Goal: Information Seeking & Learning: Learn about a topic

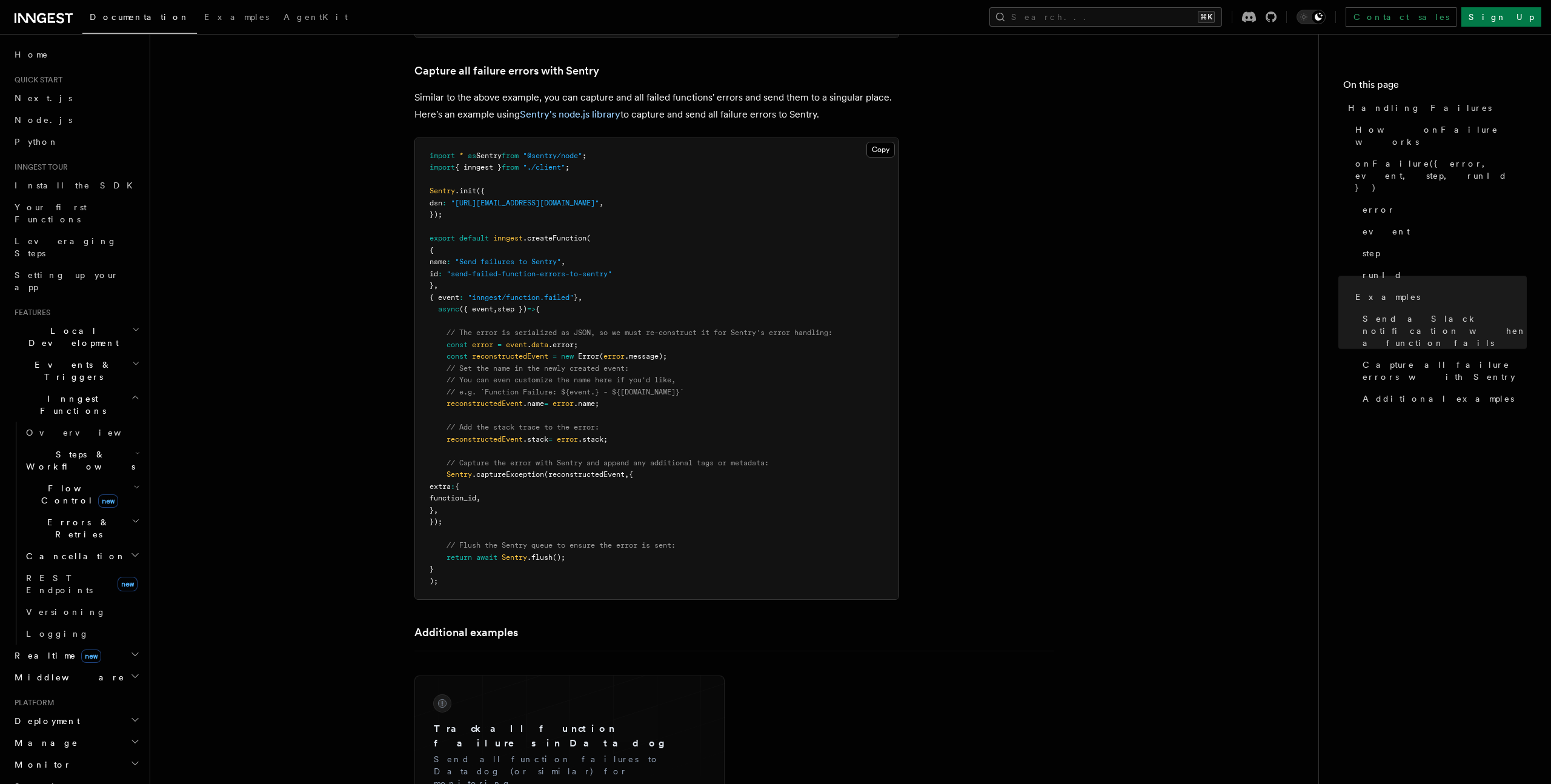
scroll to position [2169, 0]
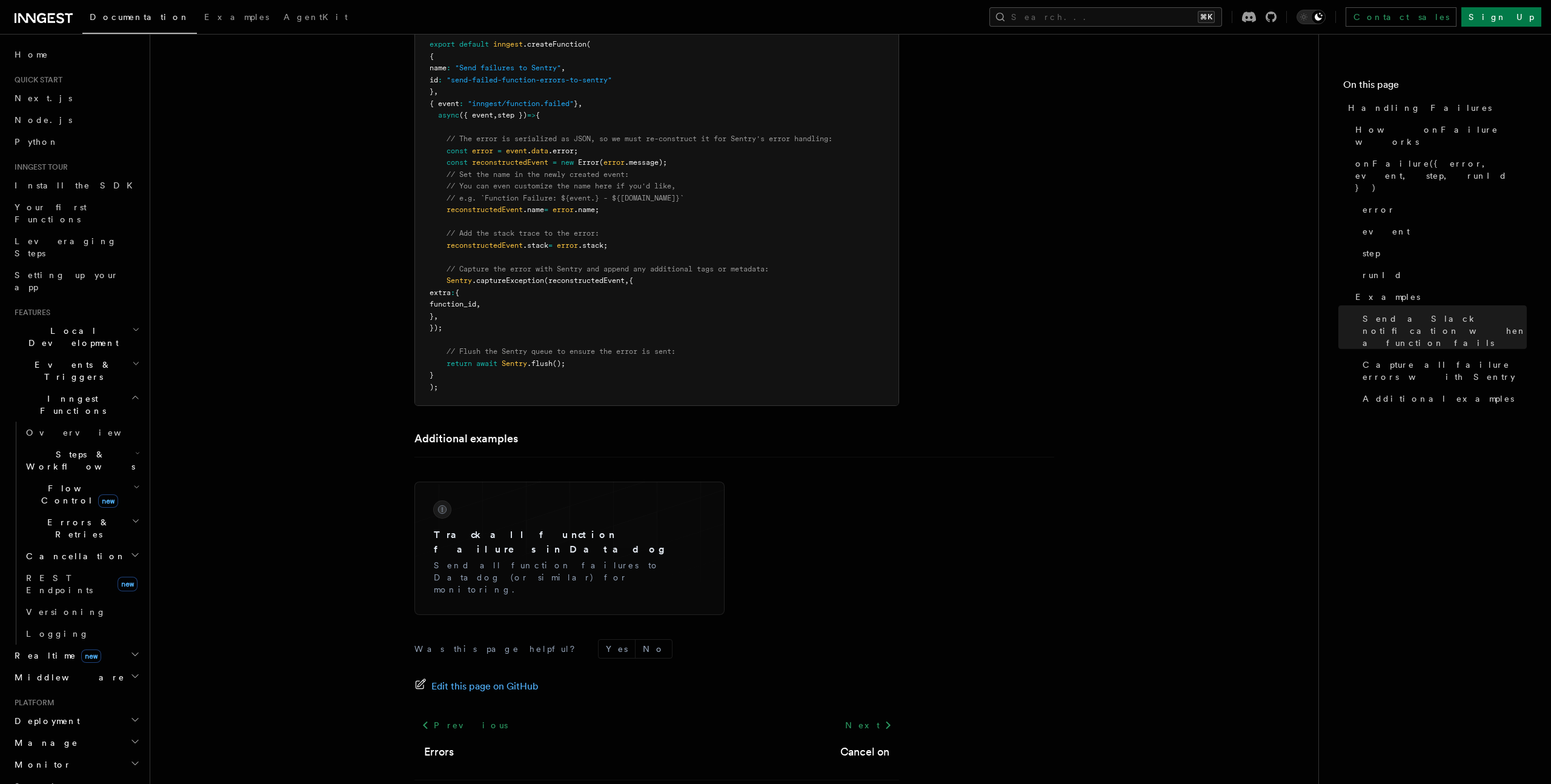
click at [96, 511] on h2 "Errors & Retries" at bounding box center [82, 528] width 121 height 34
click at [72, 595] on span "Rollbacks" at bounding box center [76, 599] width 77 height 10
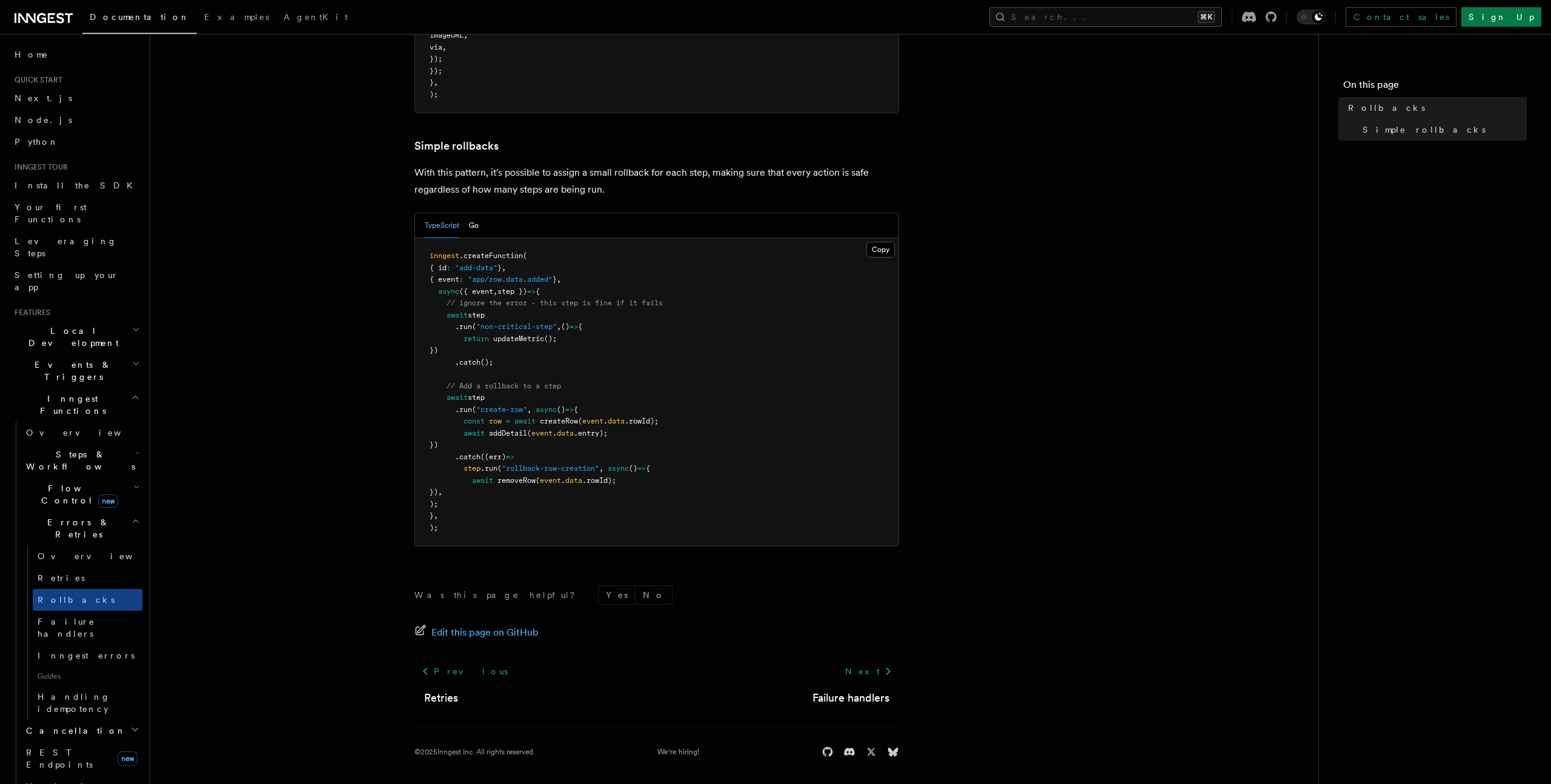
scroll to position [545, 0]
click at [89, 651] on span "Inngest errors" at bounding box center [86, 655] width 97 height 10
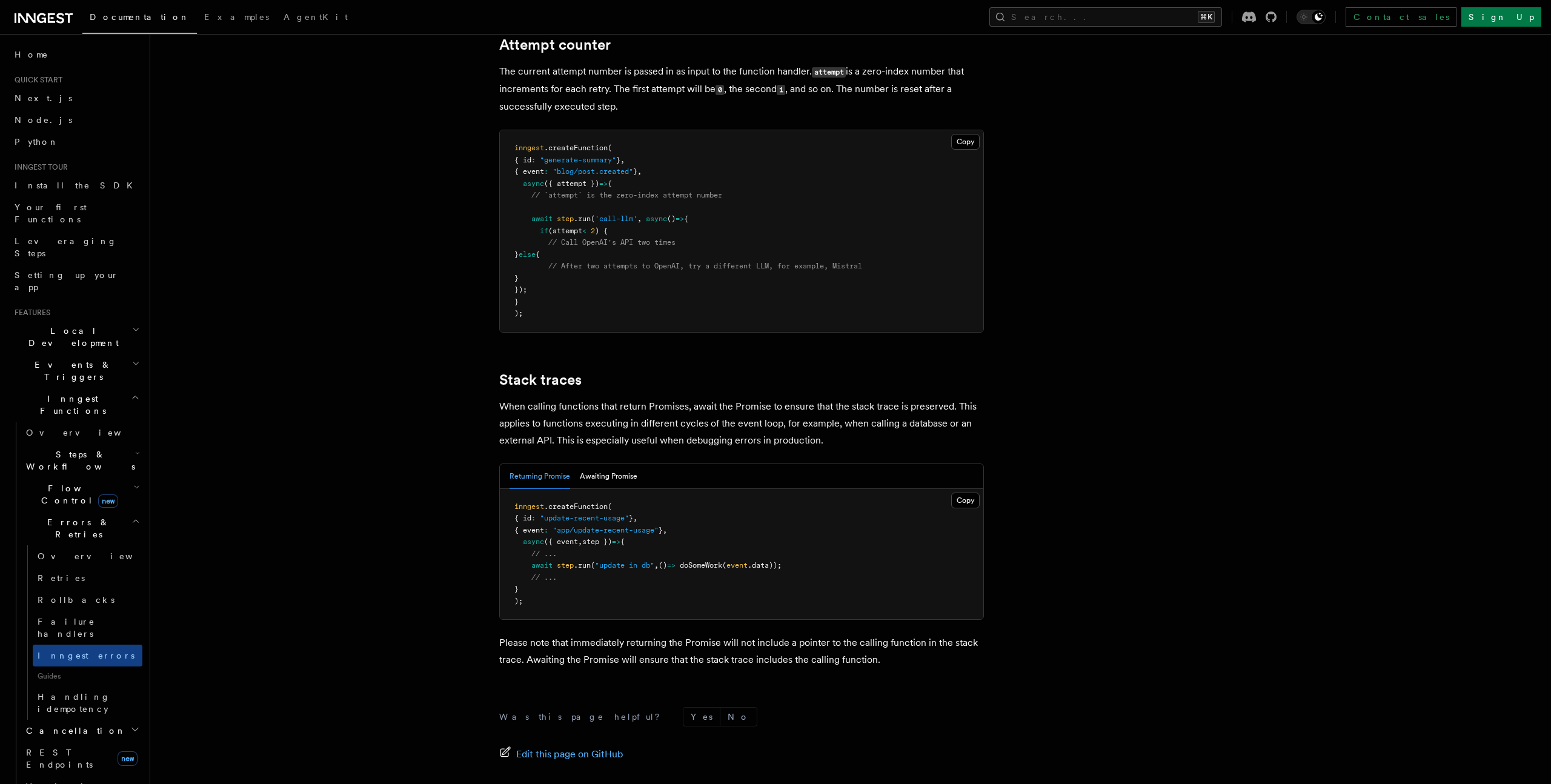
scroll to position [2417, 0]
click at [103, 720] on h2 "Cancellation" at bounding box center [82, 731] width 121 height 22
click at [54, 482] on span "Flow Control new" at bounding box center [77, 495] width 112 height 25
click at [66, 516] on span "Overview" at bounding box center [100, 522] width 125 height 12
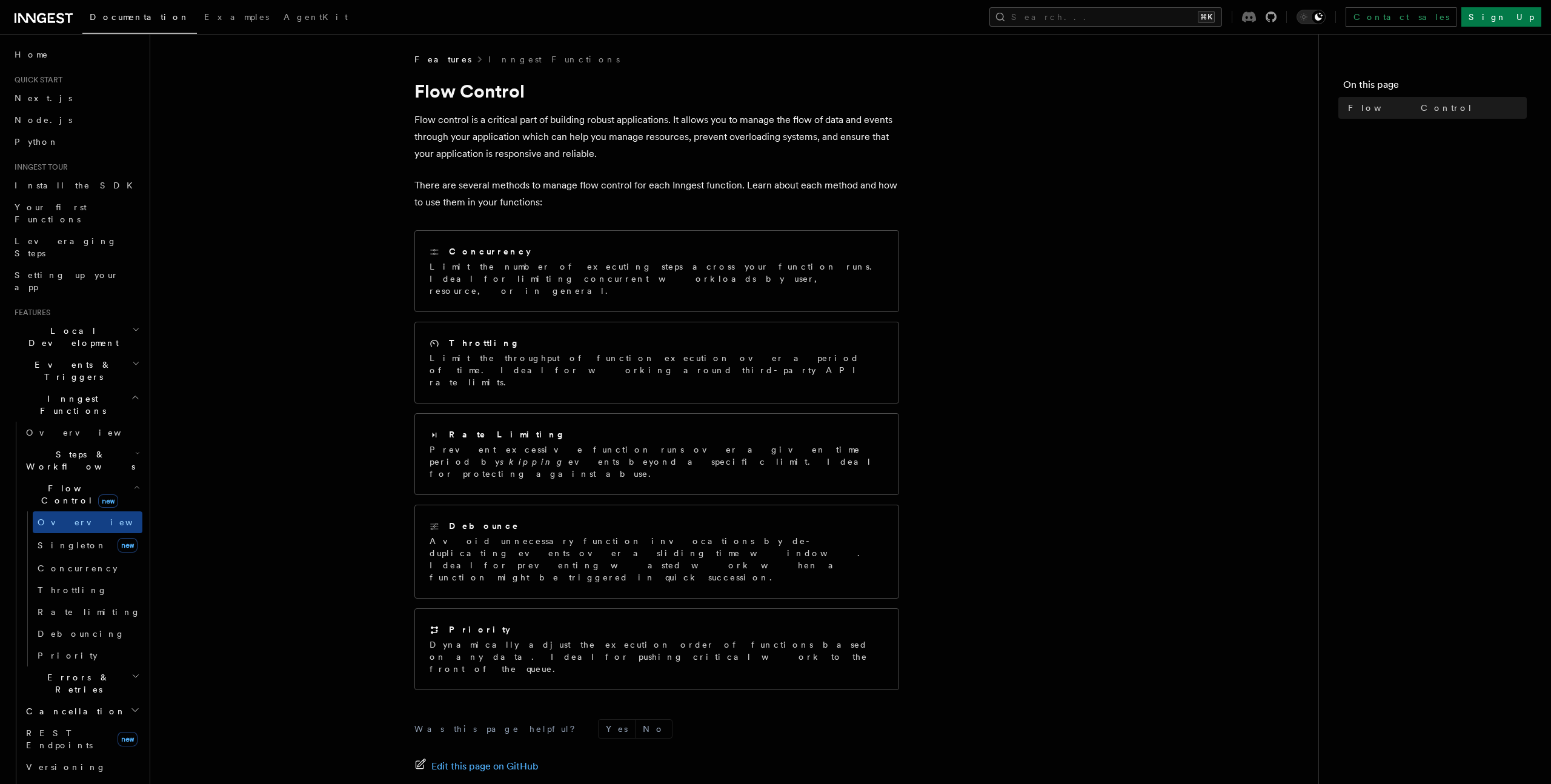
click at [1256, 14] on icon at bounding box center [1249, 17] width 14 height 11
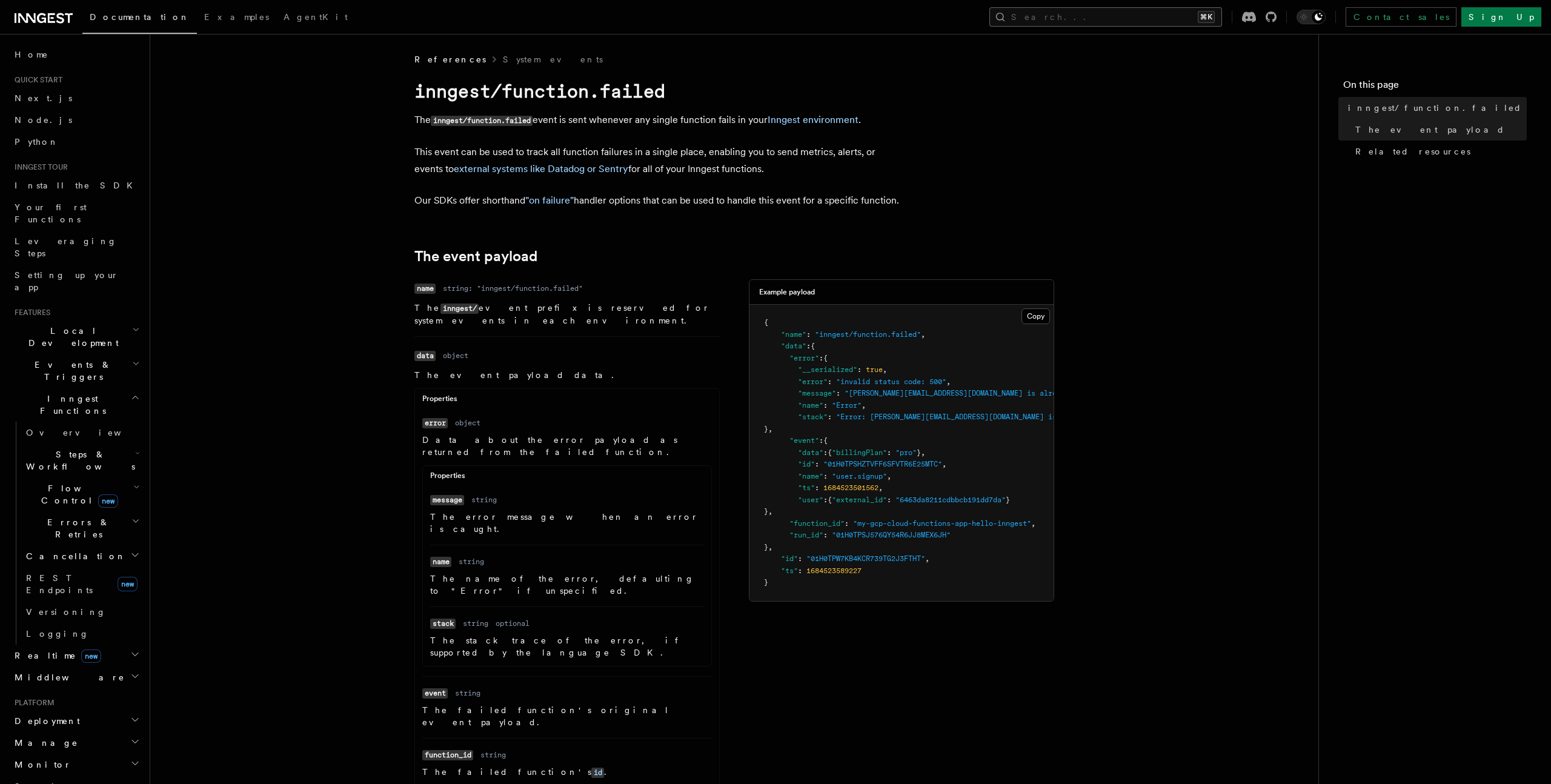
click at [1127, 22] on button "Search... ⌘K" at bounding box center [1105, 17] width 232 height 19
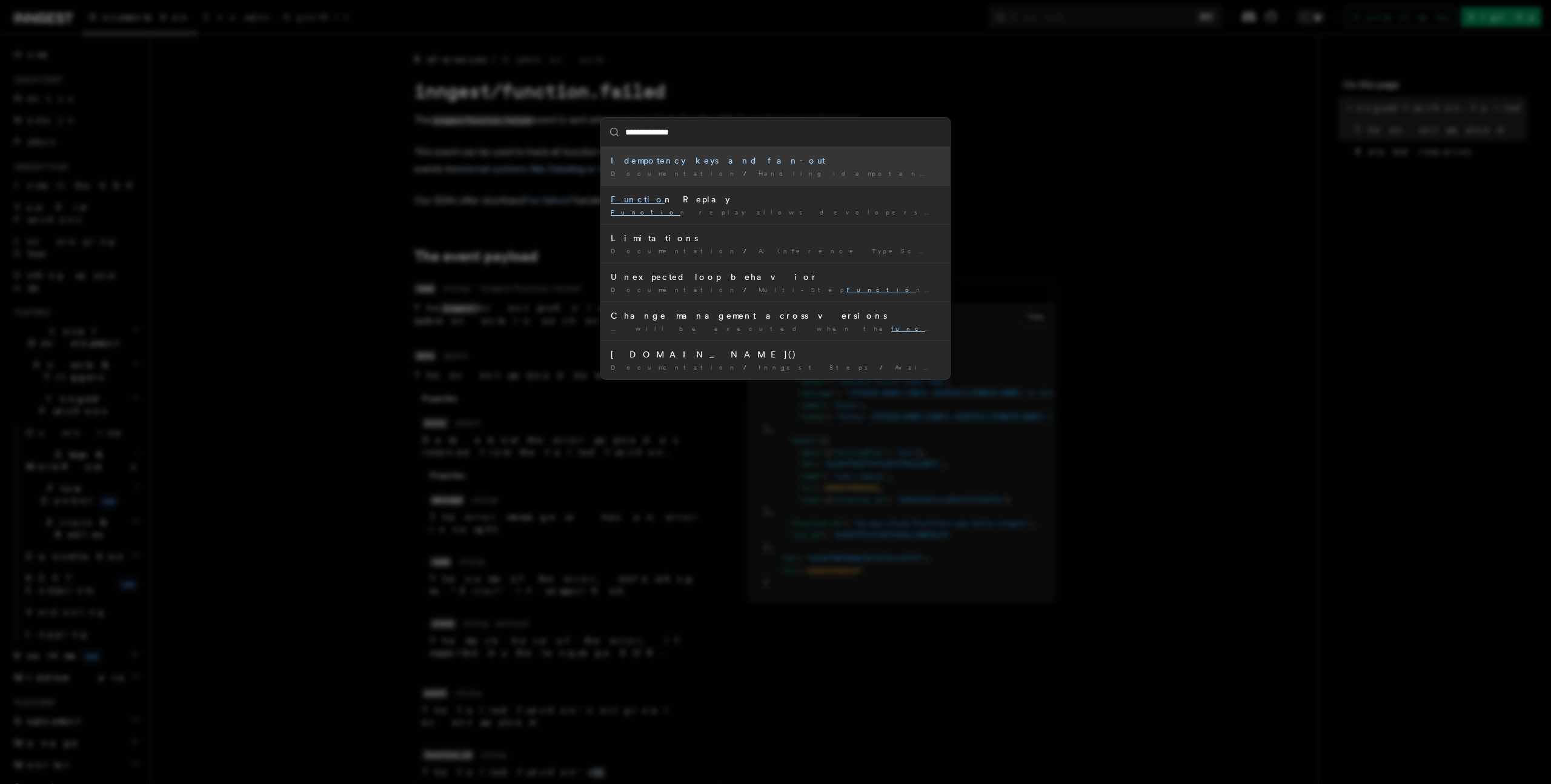
type input "**********"
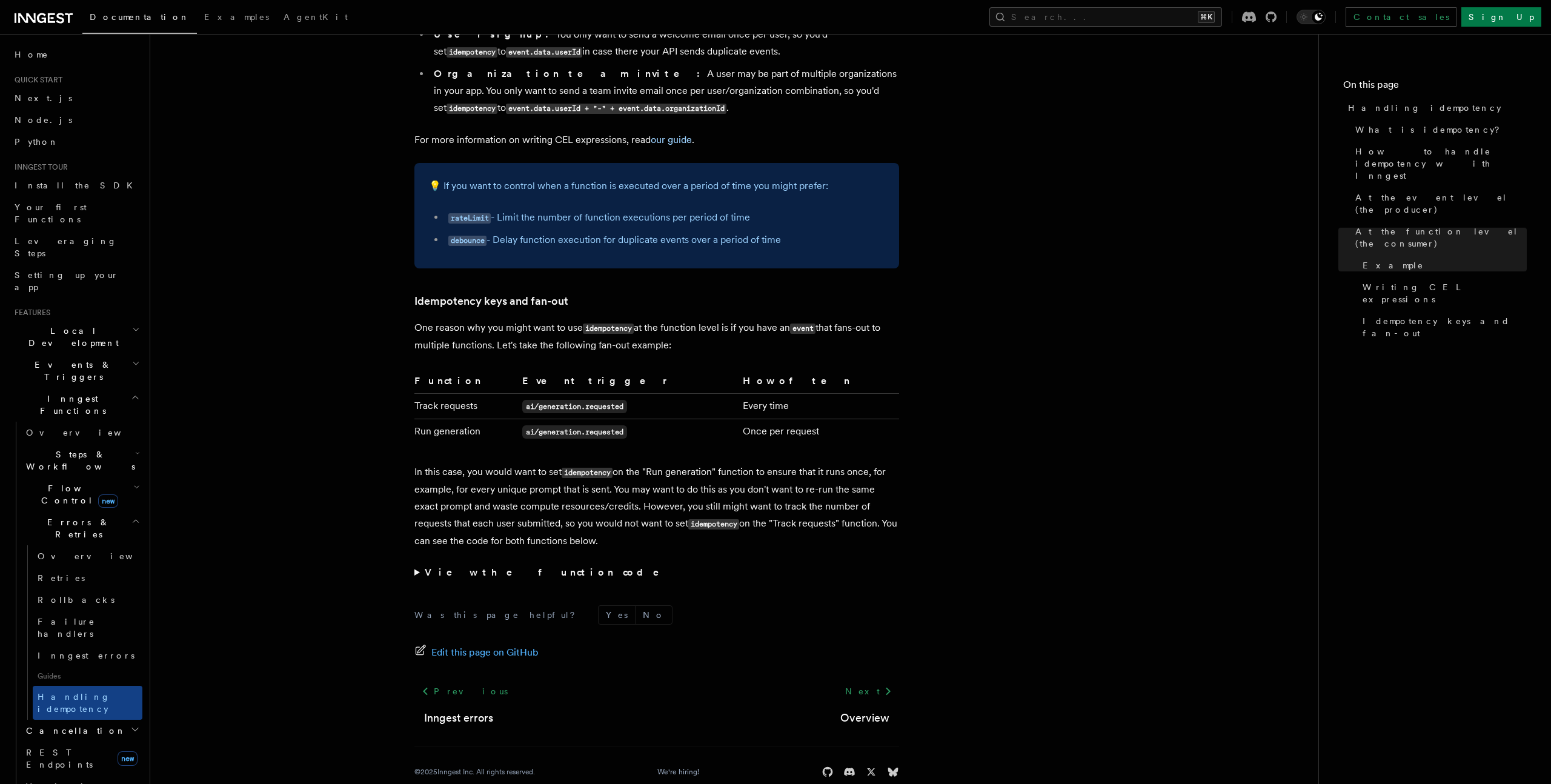
scroll to position [2143, 0]
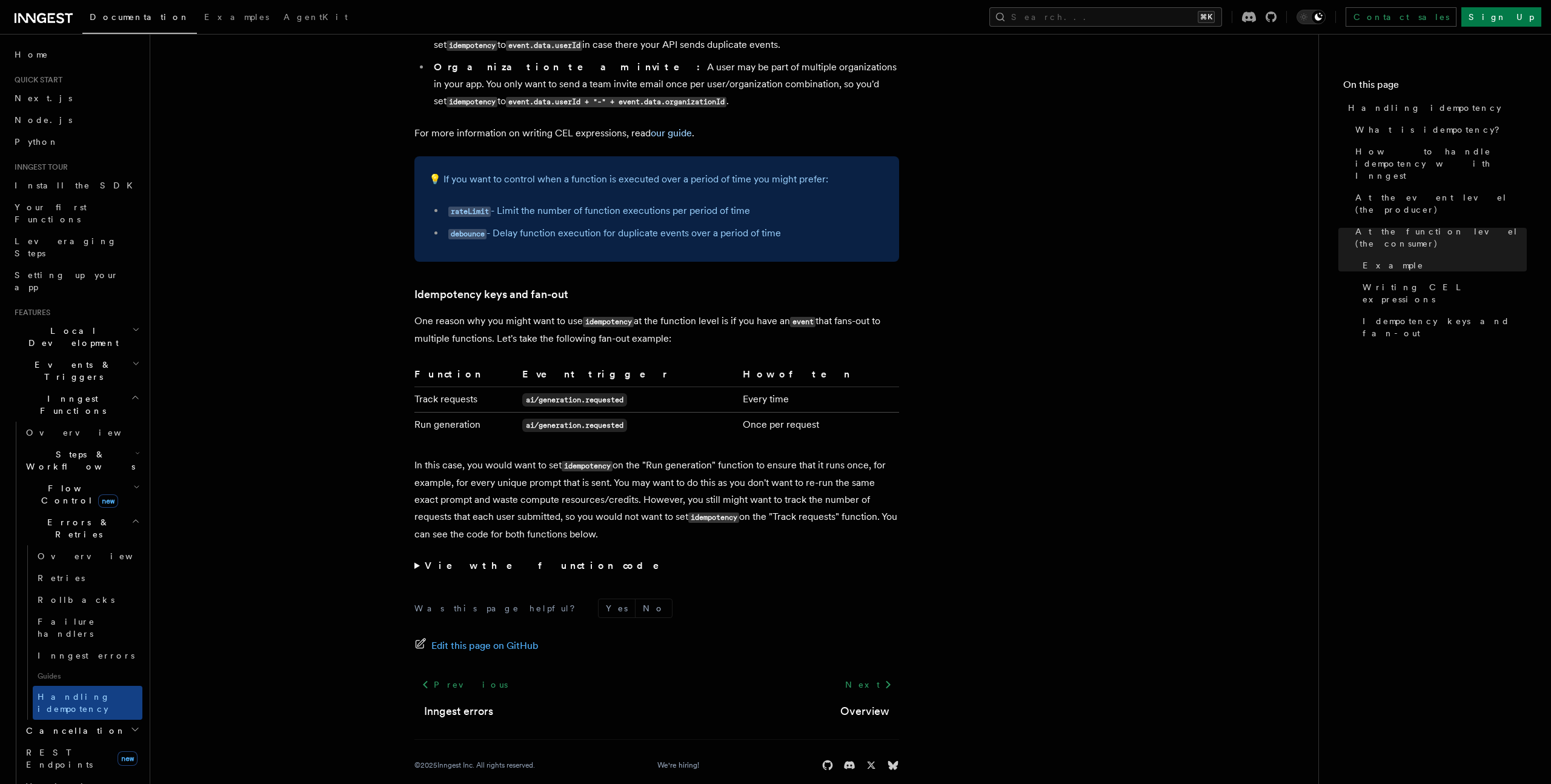
click at [482, 559] on strong "View the function code" at bounding box center [550, 565] width 252 height 11
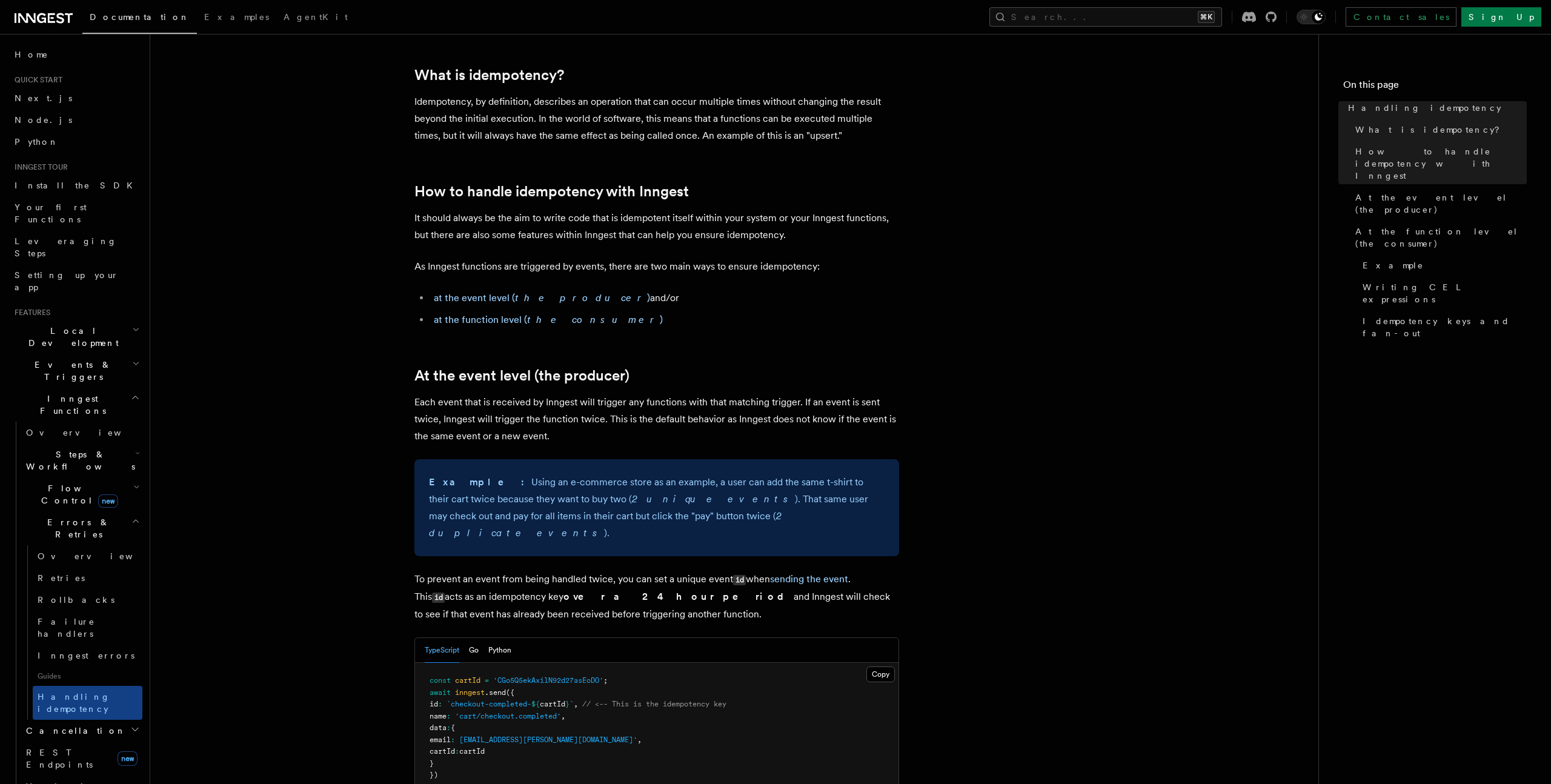
scroll to position [117, 0]
click at [1127, 18] on button "Search... ⌘K" at bounding box center [1105, 17] width 232 height 19
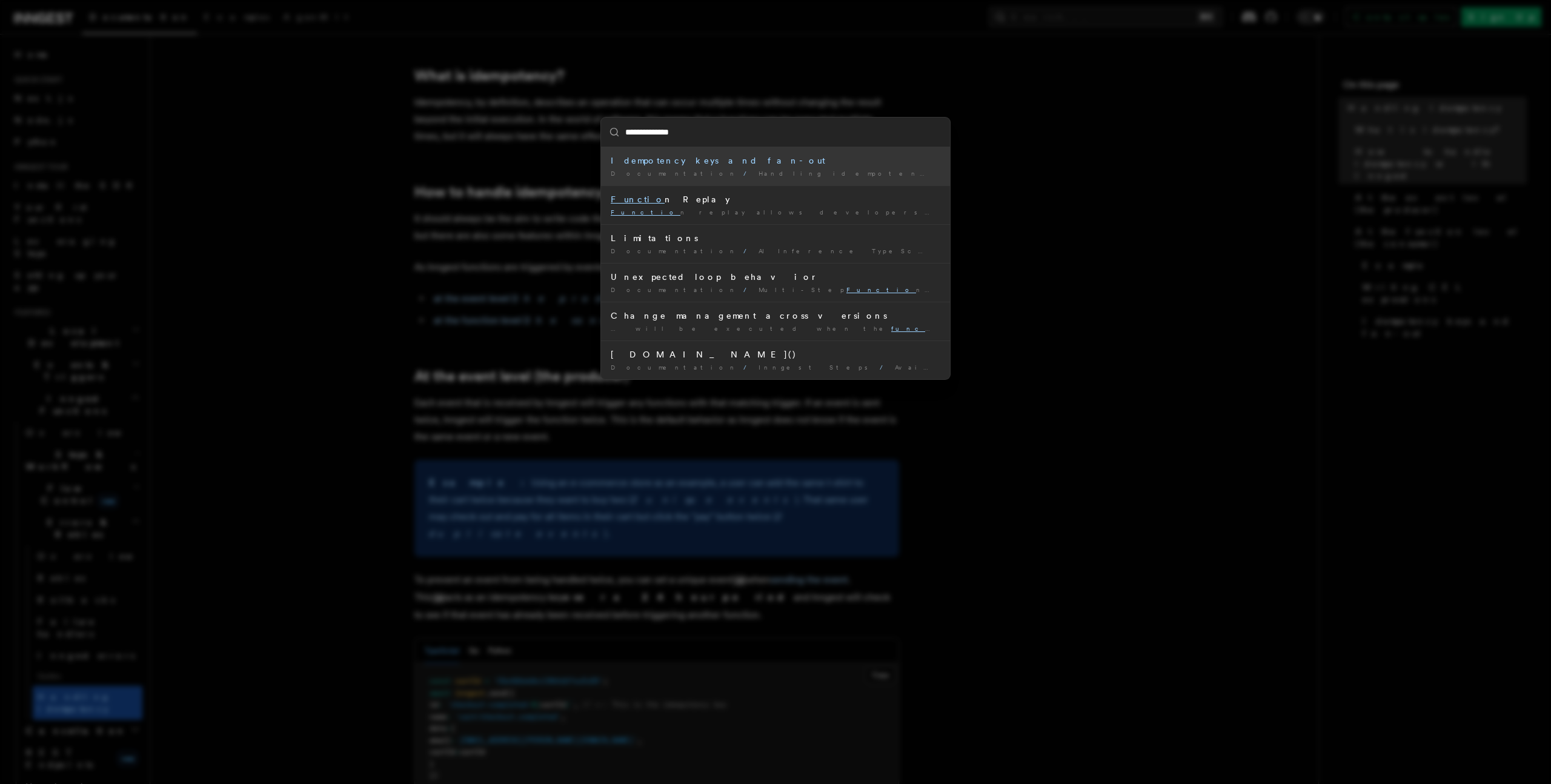
type input "**********"
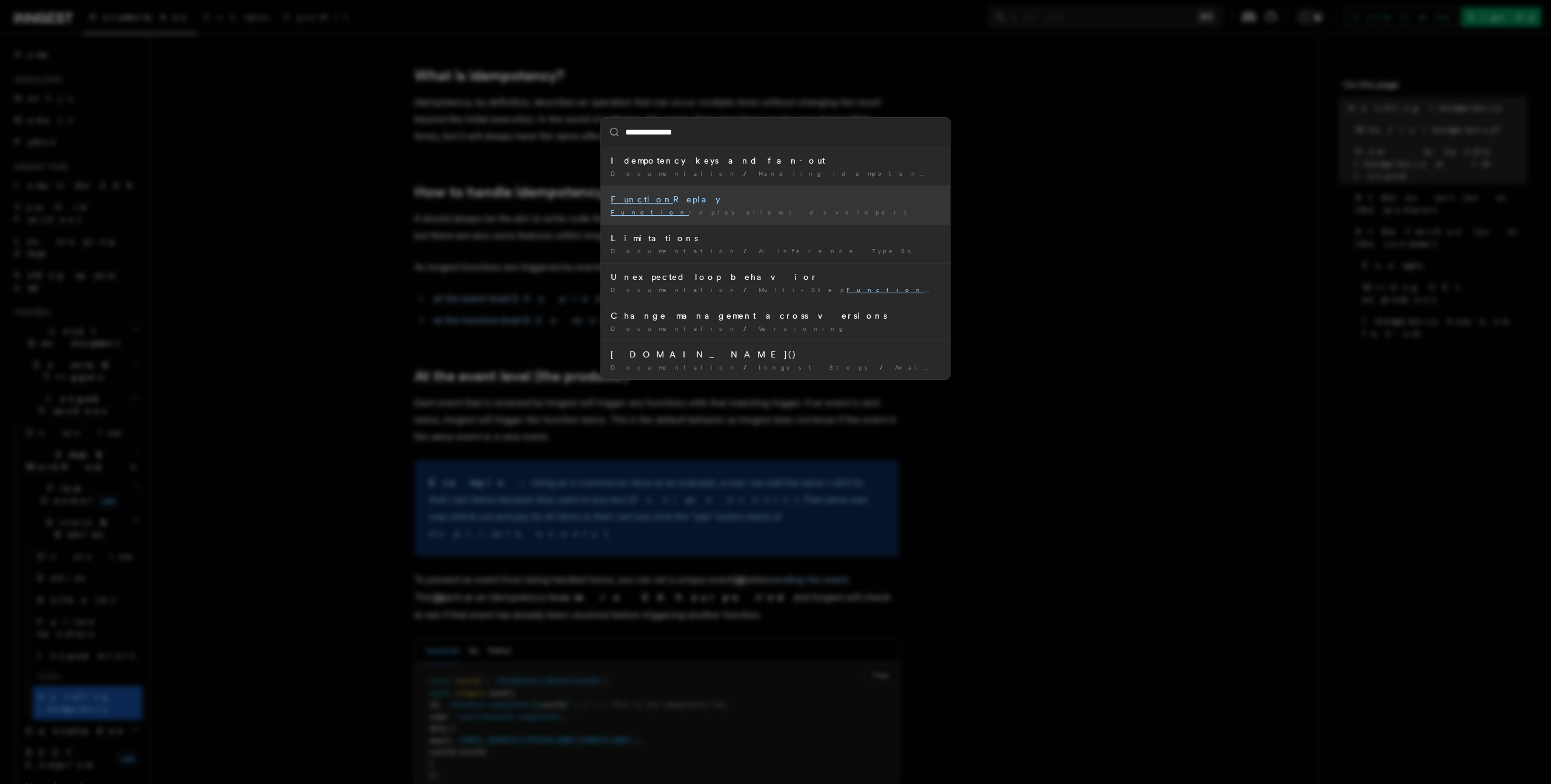
click at [708, 211] on div "Function replay allows developers to rerun failed functions from any …" at bounding box center [776, 212] width 330 height 9
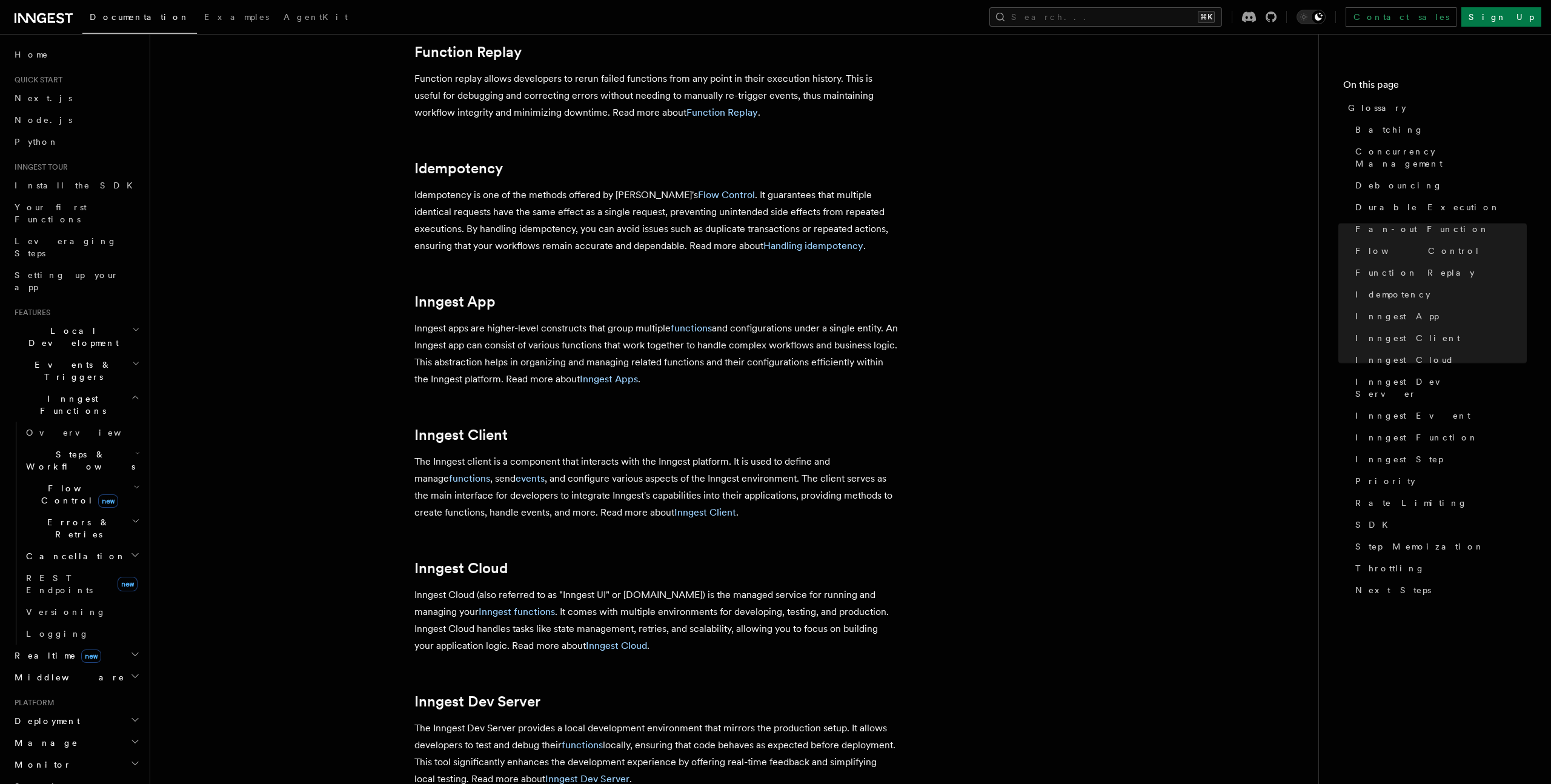
scroll to position [981, 0]
click at [688, 118] on p "Function replay allows developers to rerun failed functions from any point in t…" at bounding box center [656, 93] width 485 height 51
click at [687, 116] on link "Function Replay" at bounding box center [722, 110] width 71 height 11
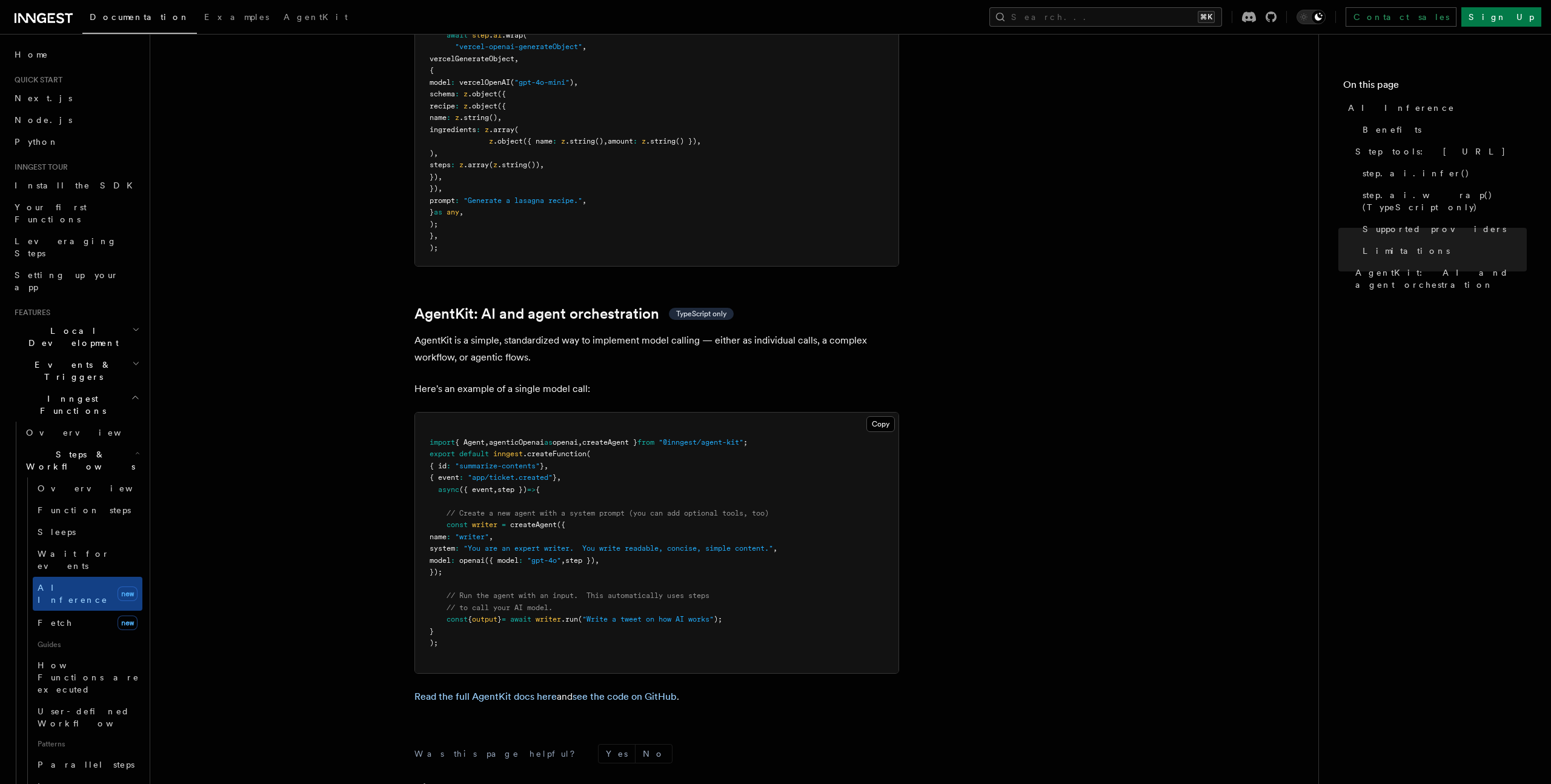
scroll to position [3329, 0]
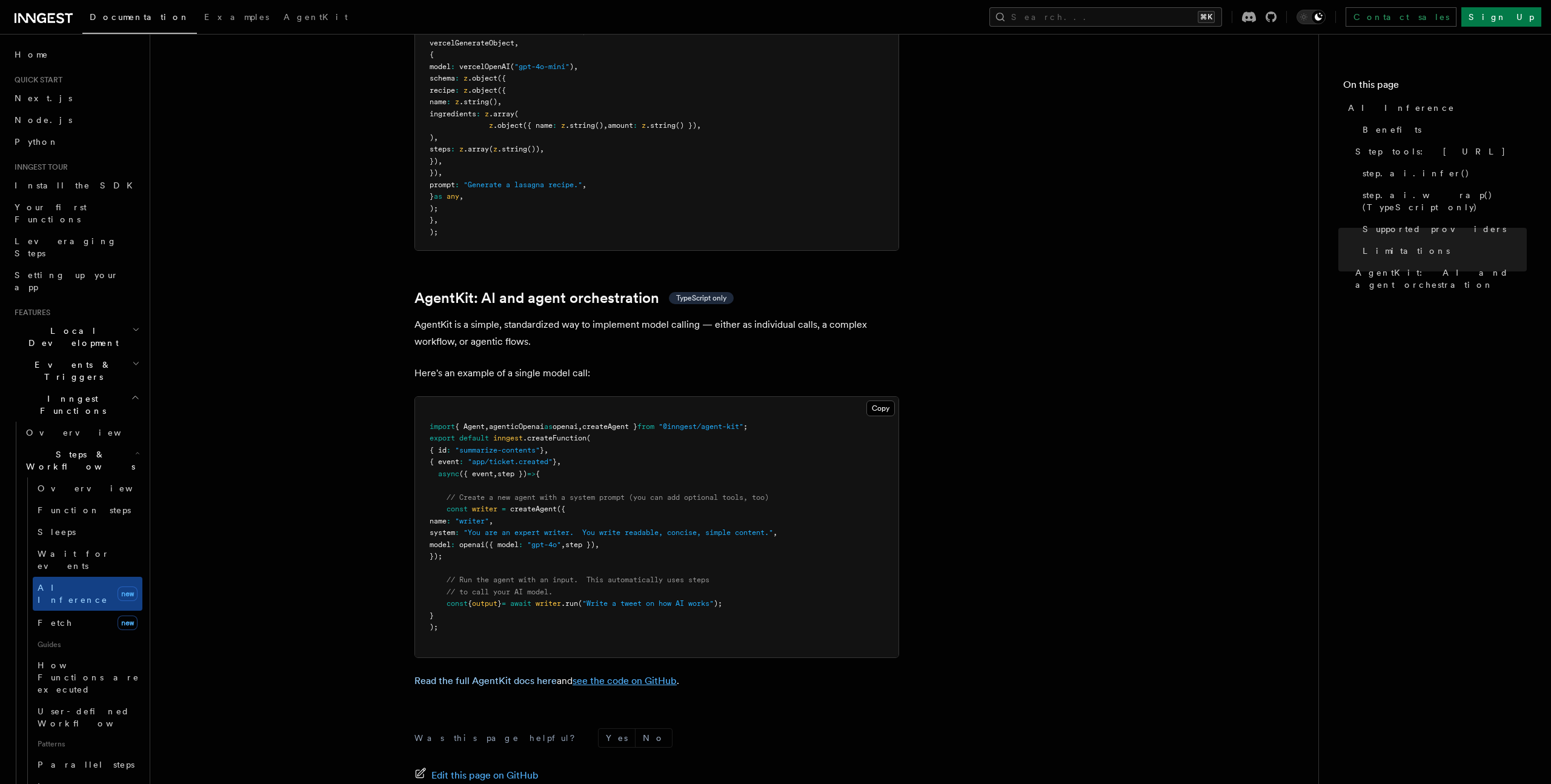
click at [625, 674] on link "see the code on GitHub" at bounding box center [625, 680] width 104 height 11
